Goal: Transaction & Acquisition: Purchase product/service

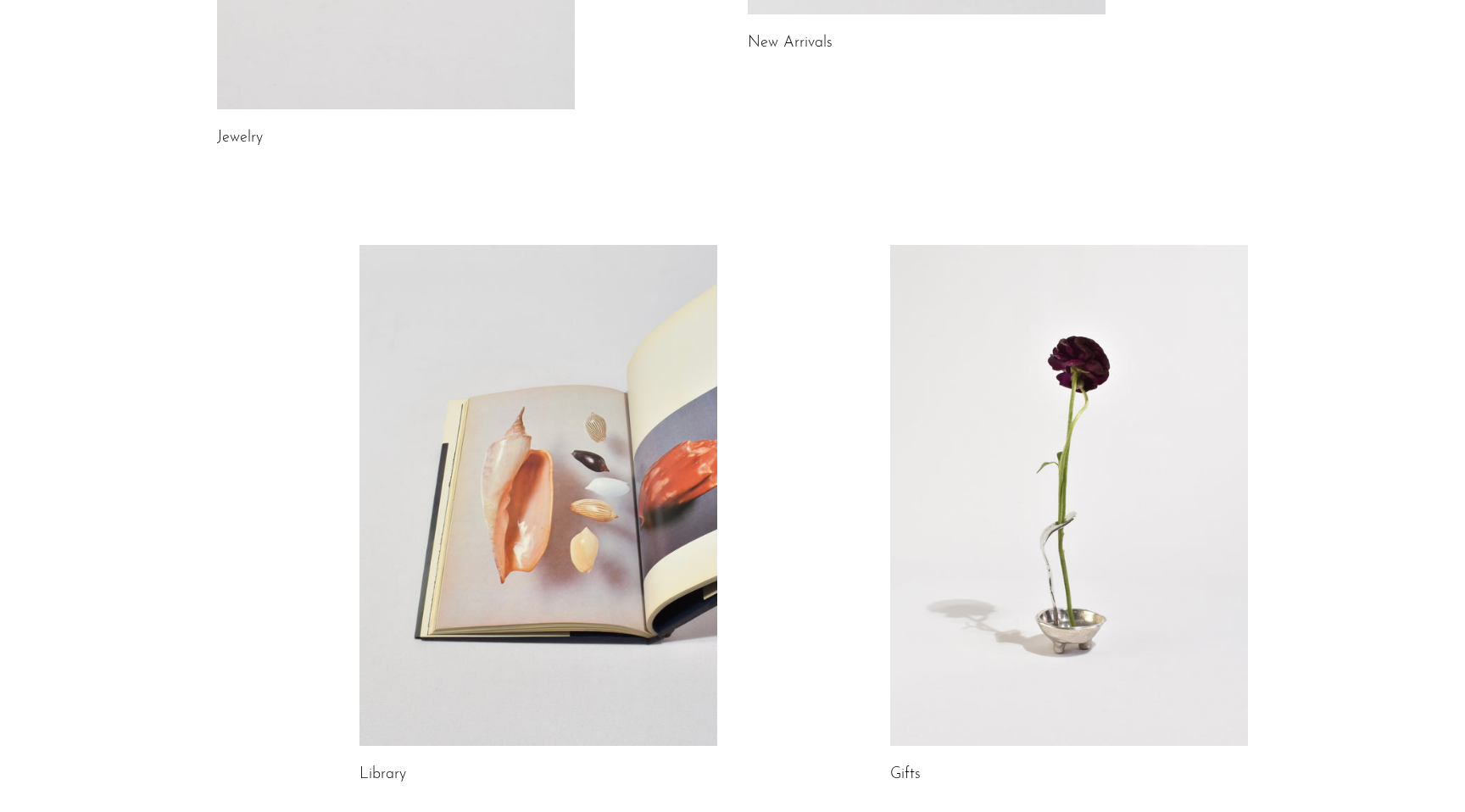
scroll to position [836, 0]
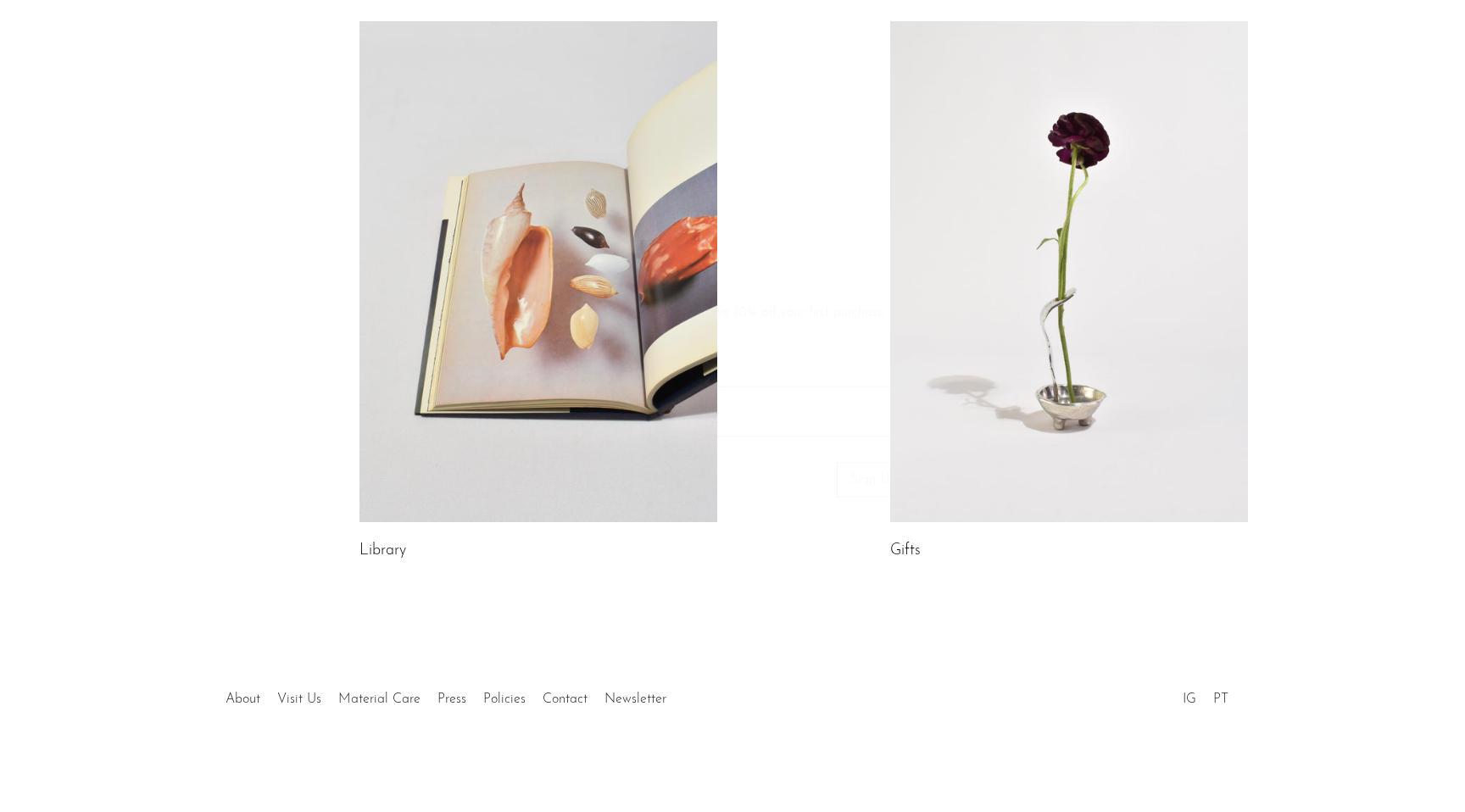
click at [991, 366] on link at bounding box center [1069, 271] width 358 height 501
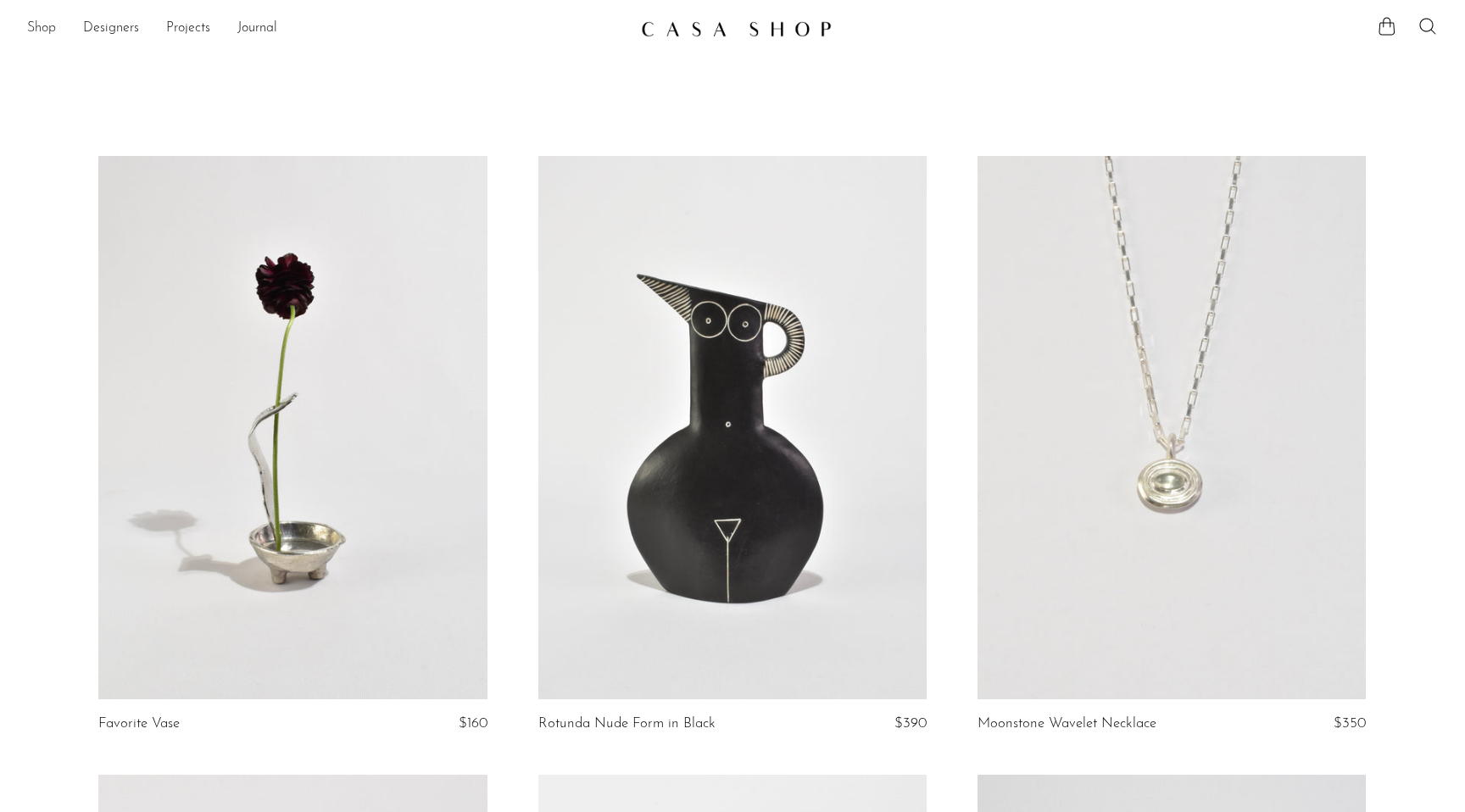
click at [53, 30] on link "Shop" at bounding box center [42, 29] width 29 height 22
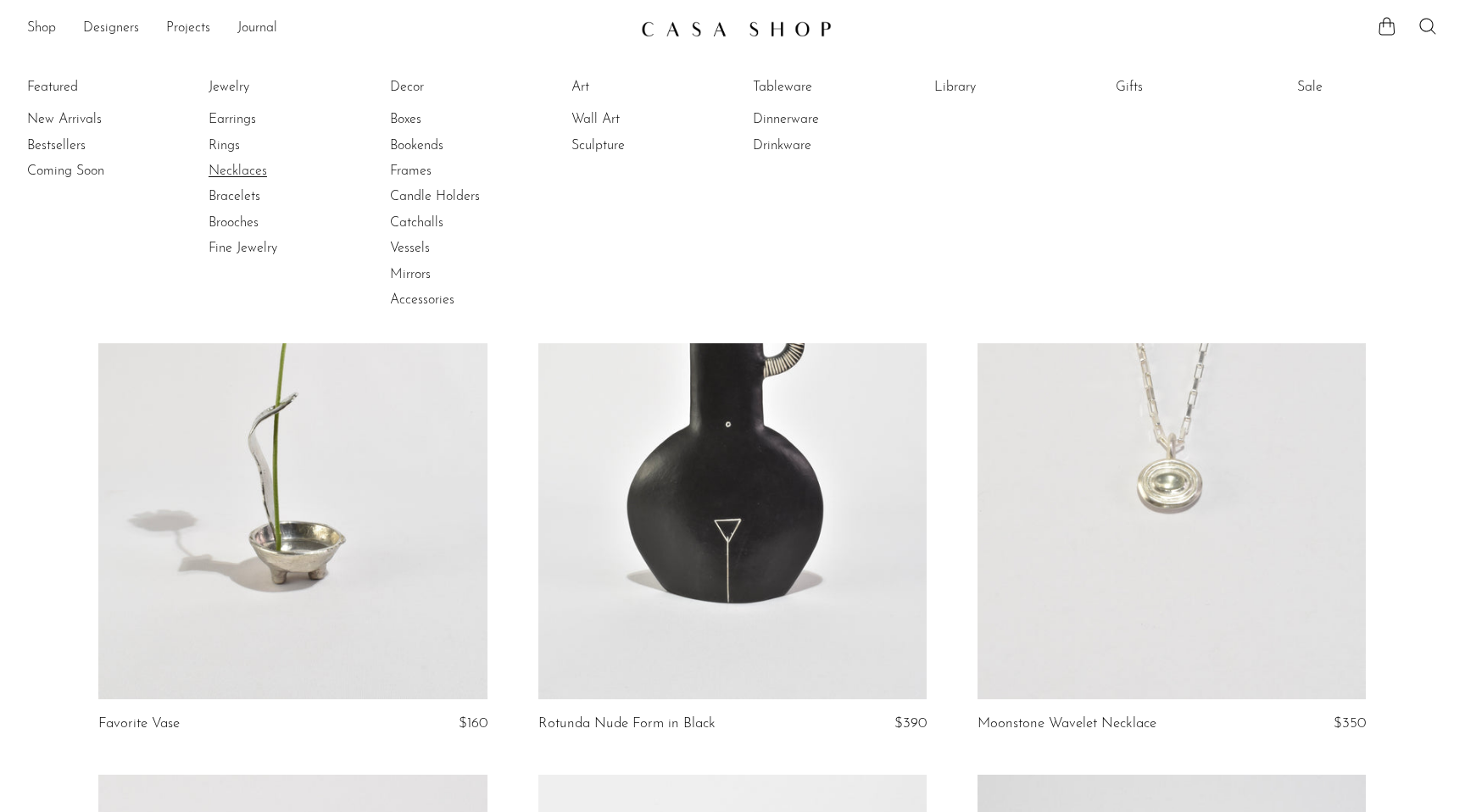
click at [234, 167] on link "Necklaces" at bounding box center [272, 171] width 128 height 19
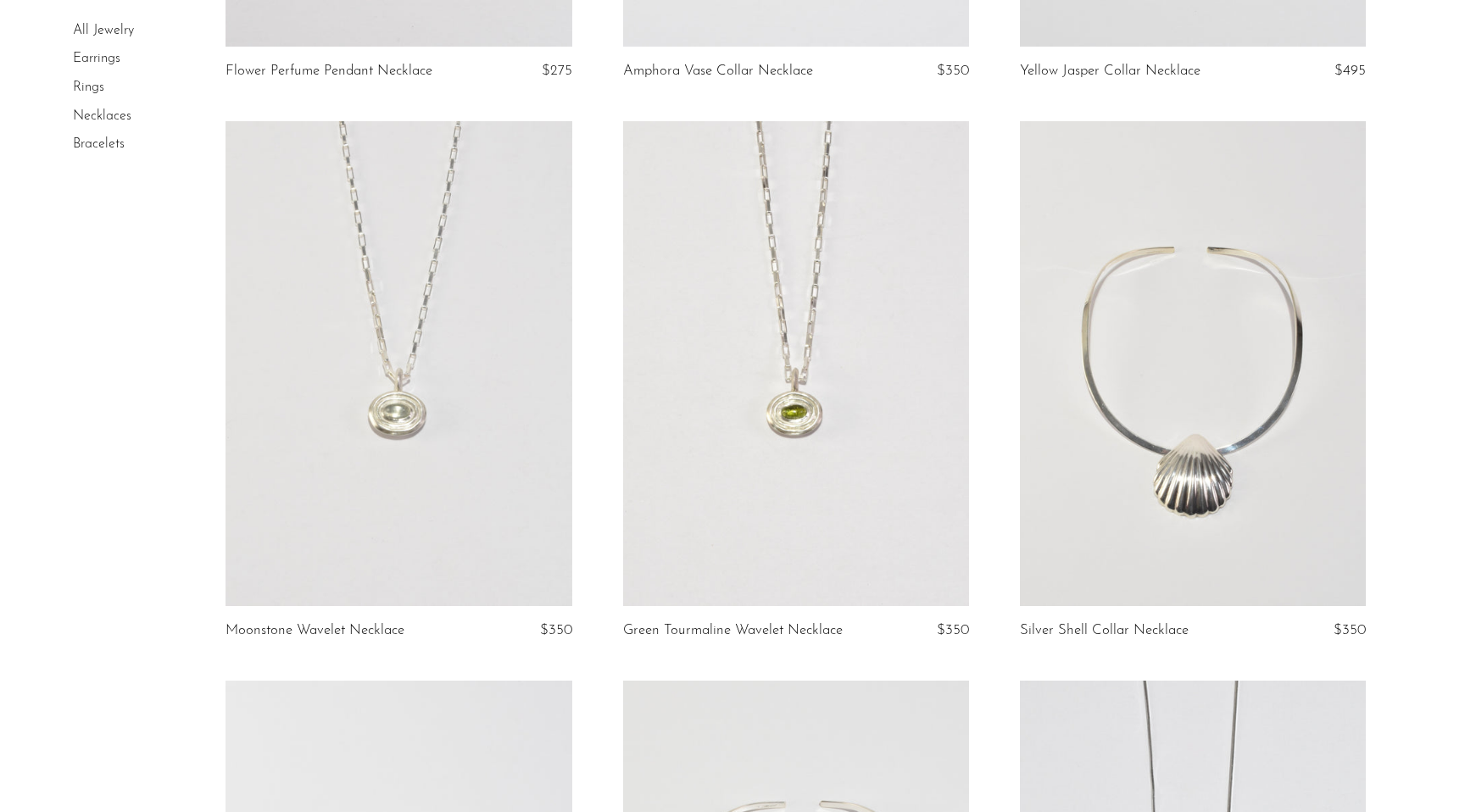
scroll to position [3407, 0]
click at [1207, 489] on link at bounding box center [1192, 365] width 346 height 485
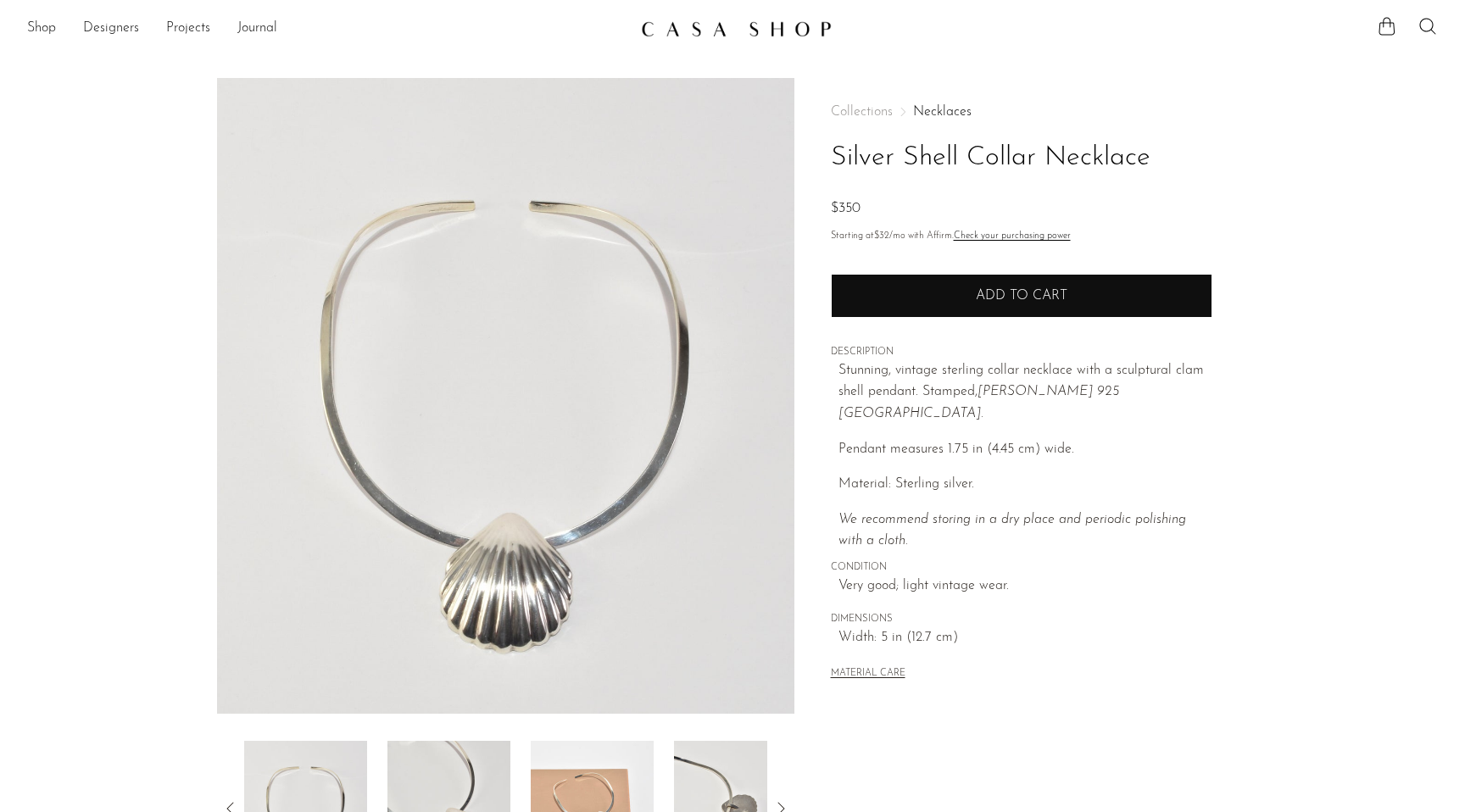
click at [972, 287] on button "Add to cart" at bounding box center [1021, 296] width 382 height 44
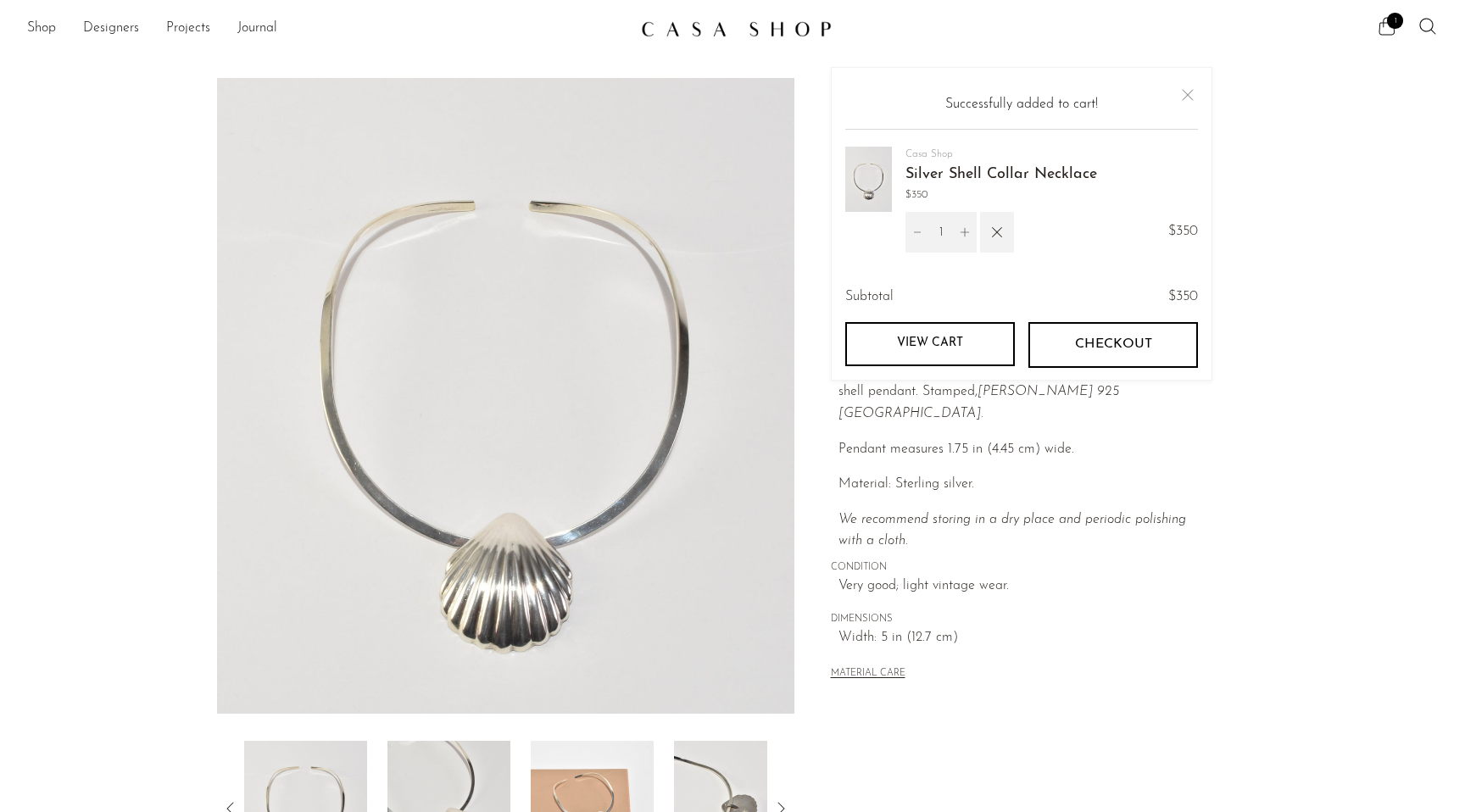
click at [1391, 27] on span "1" at bounding box center [1395, 20] width 16 height 16
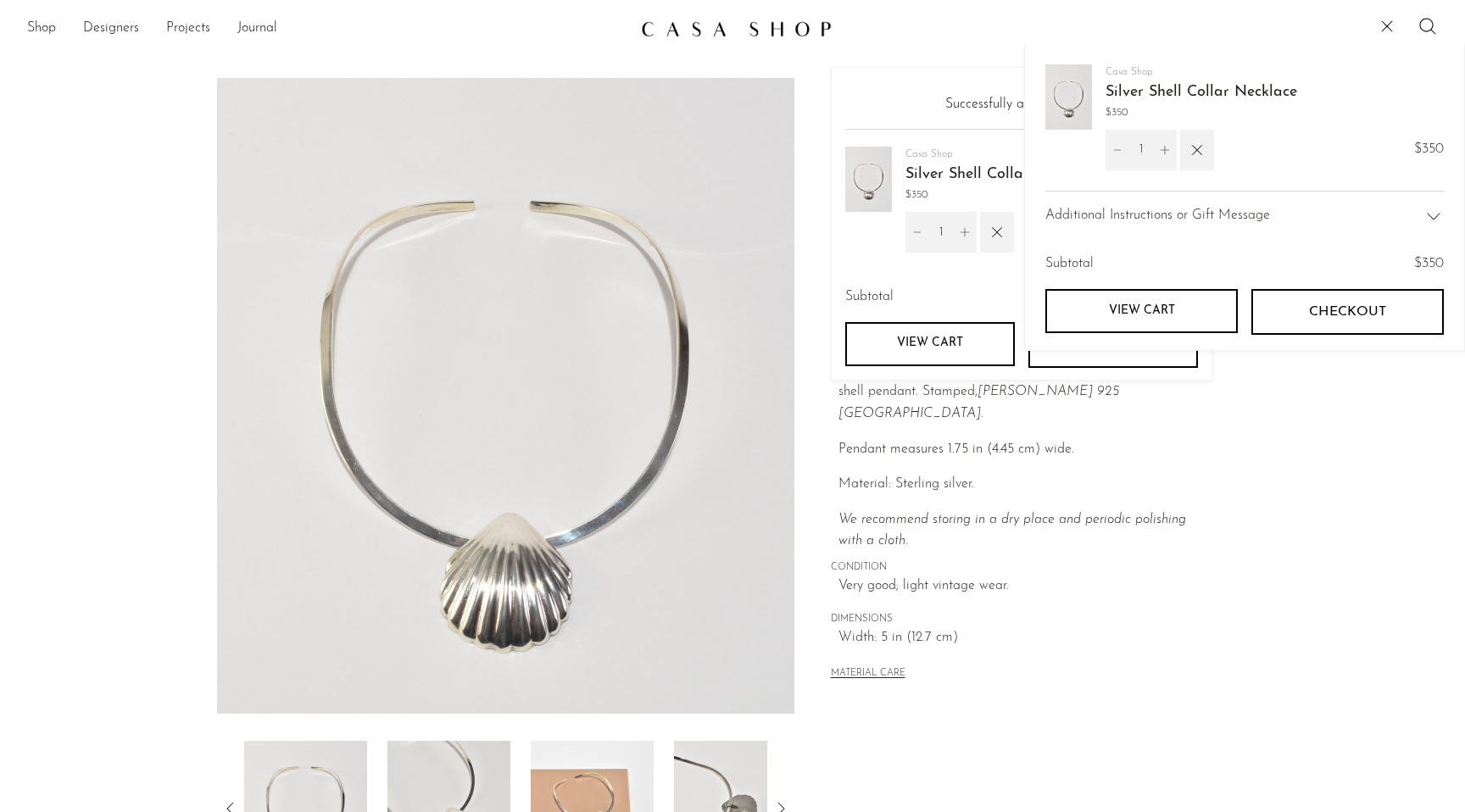
click at [1330, 307] on span "Checkout" at bounding box center [1347, 312] width 77 height 16
